Goal: Transaction & Acquisition: Purchase product/service

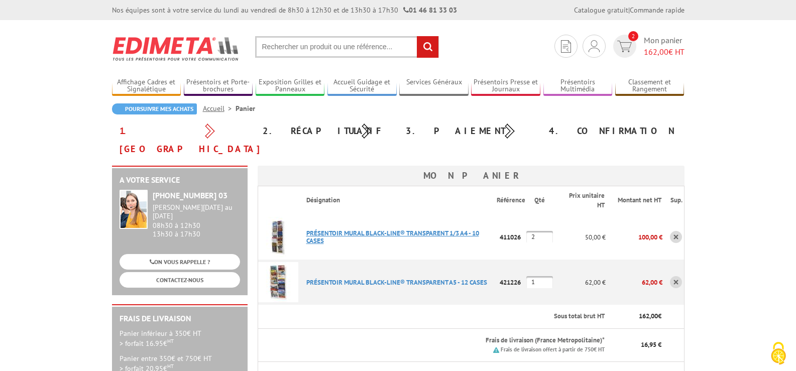
type input "[EMAIL_ADDRESS][PERSON_NAME][DOMAIN_NAME]"
click at [329, 229] on link "PRéSENTOIR MURAL BLACK-LINE® TRANSPARENT 1/3 A4 - 10 CASES" at bounding box center [392, 237] width 173 height 16
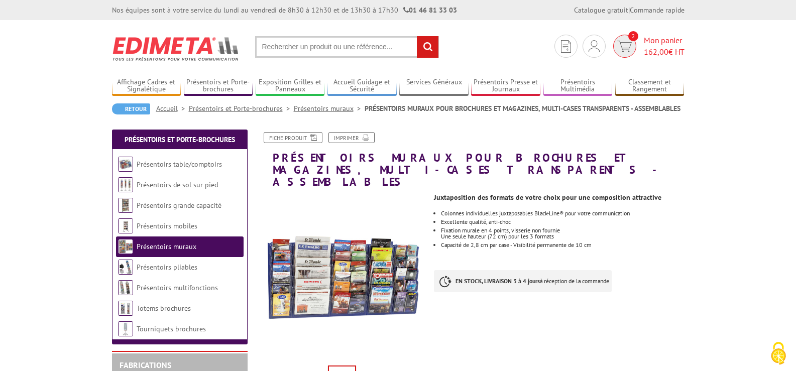
click at [653, 47] on span "162,00" at bounding box center [656, 52] width 25 height 10
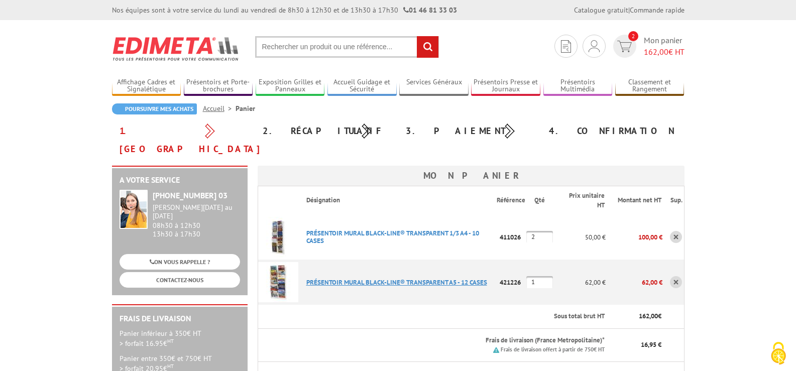
type input "[EMAIL_ADDRESS][PERSON_NAME][DOMAIN_NAME]"
click at [344, 229] on link "PRéSENTOIR MURAL BLACK-LINE® TRANSPARENT 1/3 A4 - 10 CASES" at bounding box center [392, 237] width 173 height 16
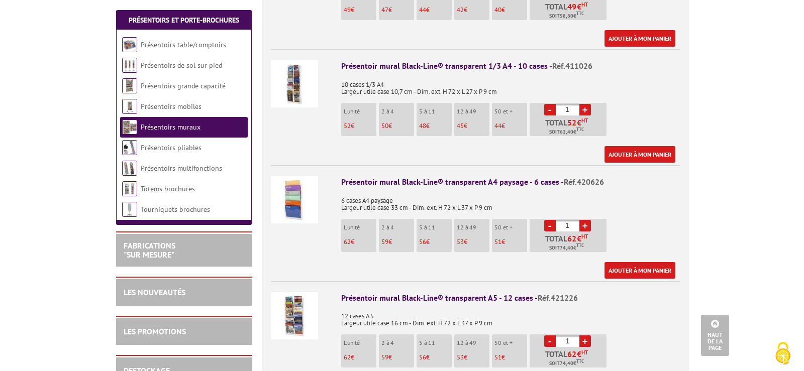
scroll to position [597, 0]
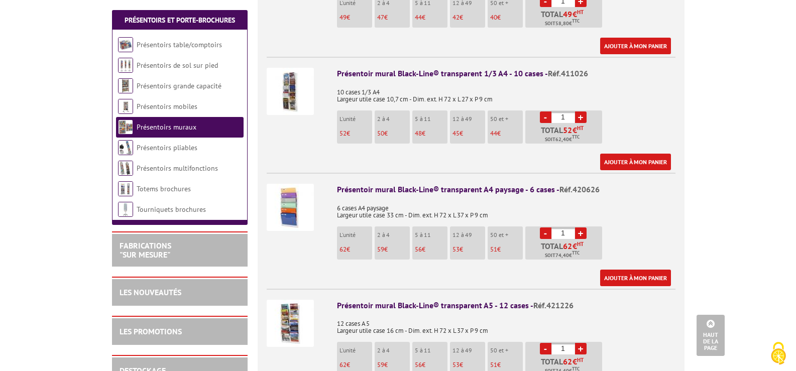
click at [294, 78] on img at bounding box center [290, 91] width 47 height 47
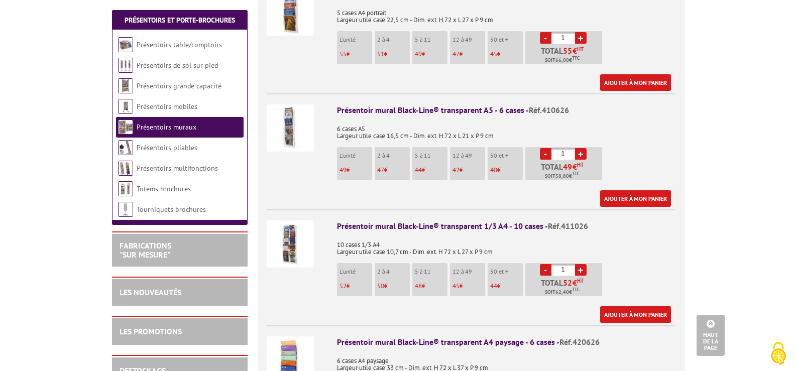
scroll to position [493, 0]
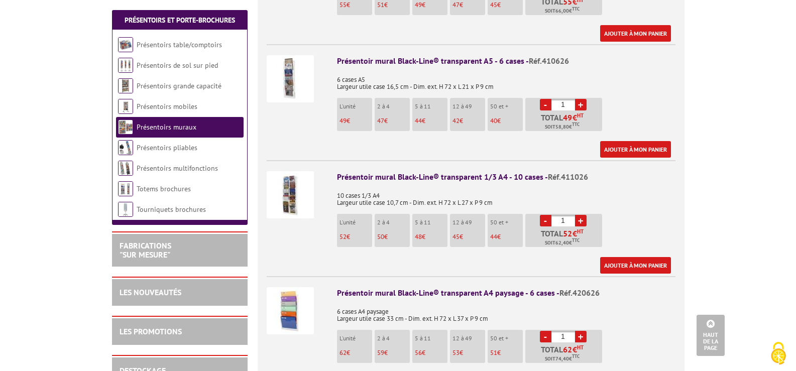
click at [280, 185] on img at bounding box center [290, 194] width 47 height 47
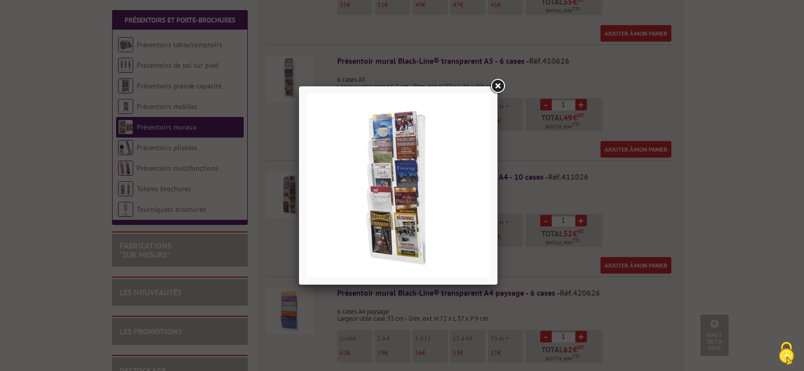
click at [491, 89] on link at bounding box center [497, 86] width 18 height 18
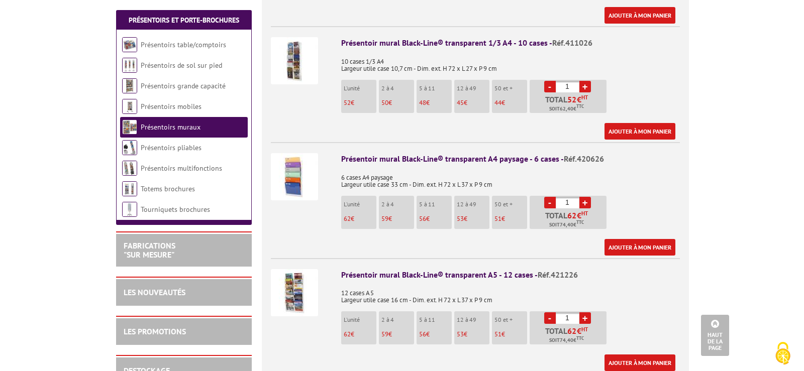
scroll to position [635, 0]
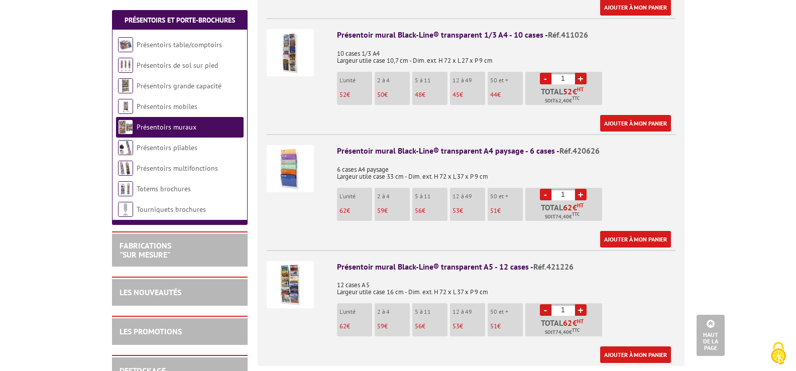
click at [291, 268] on img at bounding box center [290, 284] width 47 height 47
